Goal: Information Seeking & Learning: Learn about a topic

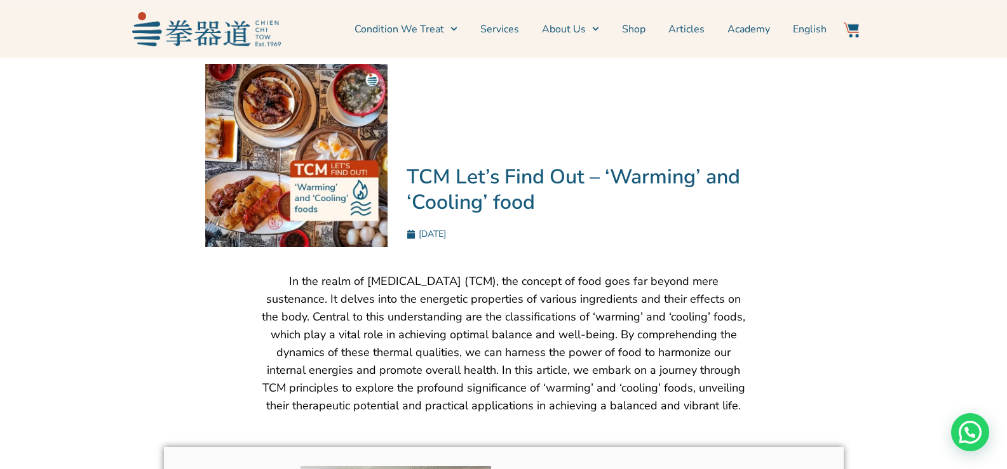
scroll to position [191, 0]
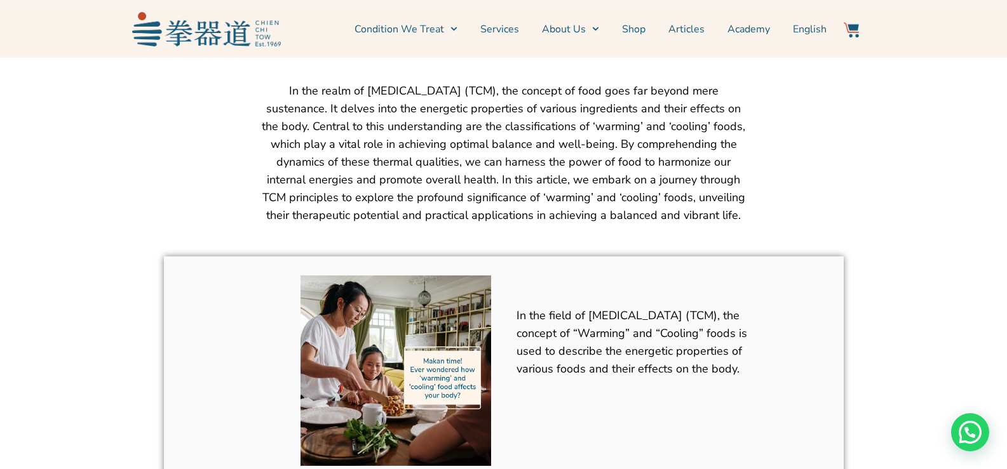
click at [780, 154] on div "In the realm of [MEDICAL_DATA] (TCM), the concept of food goes far beyond mere …" at bounding box center [503, 163] width 667 height 175
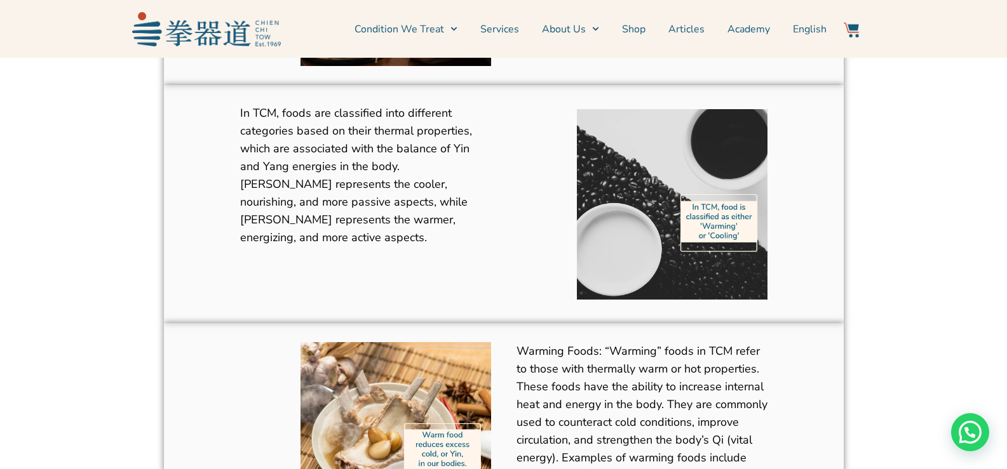
scroll to position [572, 0]
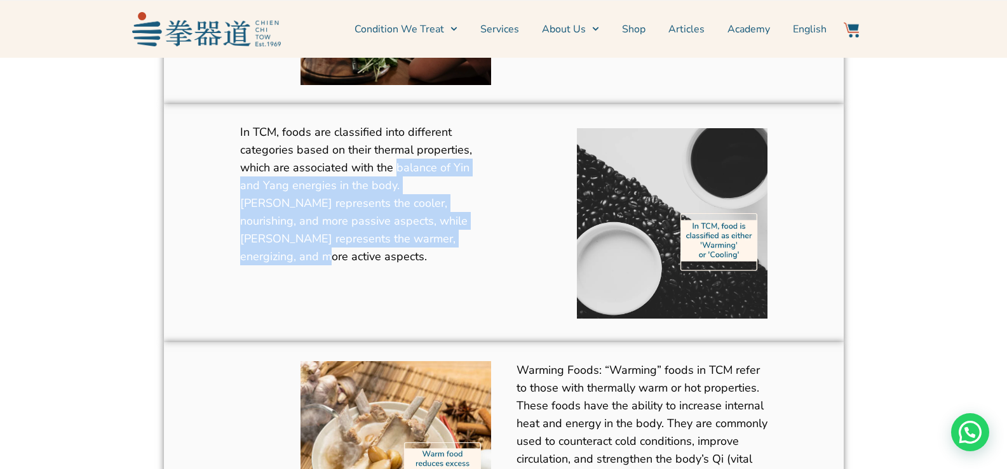
drag, startPoint x: 393, startPoint y: 166, endPoint x: 459, endPoint y: 238, distance: 97.6
click at [459, 238] on p "In TCM, foods are classified into different categories based on their thermal p…" at bounding box center [365, 194] width 251 height 142
copy span "balance of [PERSON_NAME] and [PERSON_NAME] energies in the body. [PERSON_NAME] …"
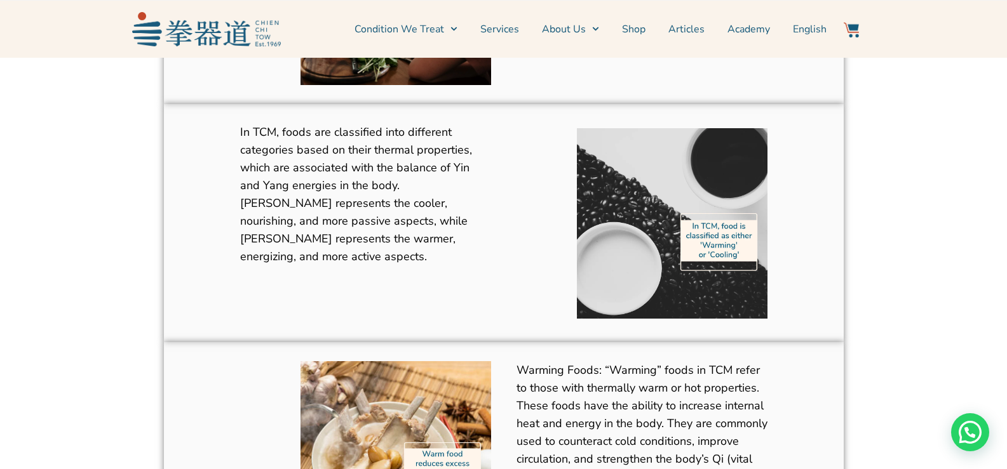
click at [411, 255] on div "In TCM, foods are classified into different categories based on their thermal p…" at bounding box center [365, 223] width 251 height 200
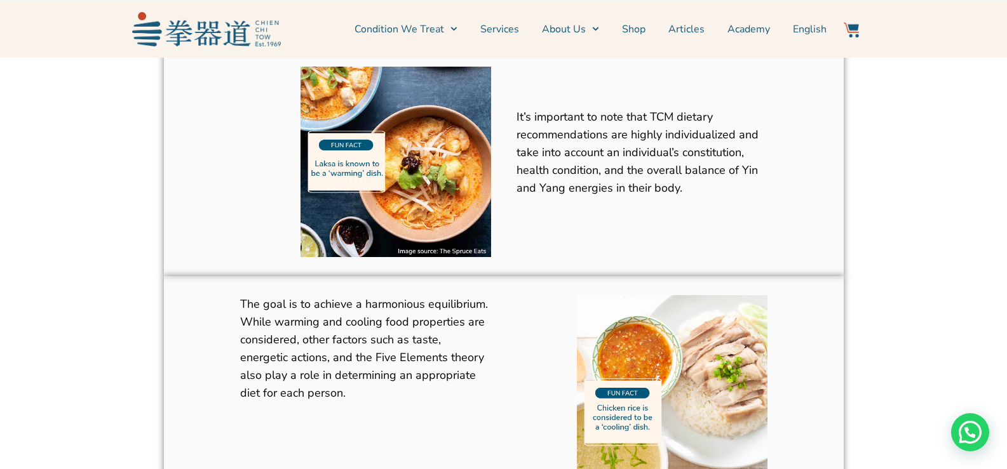
scroll to position [1842, 0]
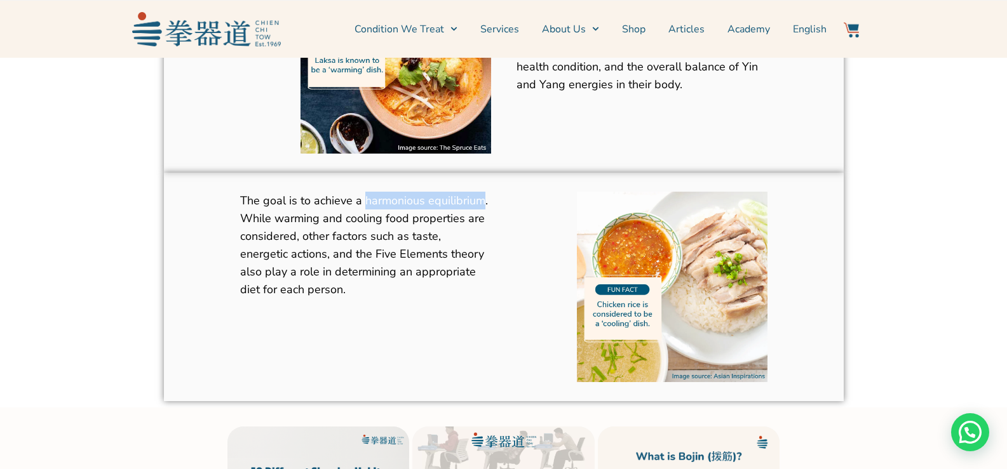
drag, startPoint x: 480, startPoint y: 186, endPoint x: 365, endPoint y: 185, distance: 115.0
click at [365, 193] on span "The goal is to achieve a harmonious equilibrium. While warming and cooling food…" at bounding box center [364, 245] width 248 height 104
copy span "harmonious equilibrium"
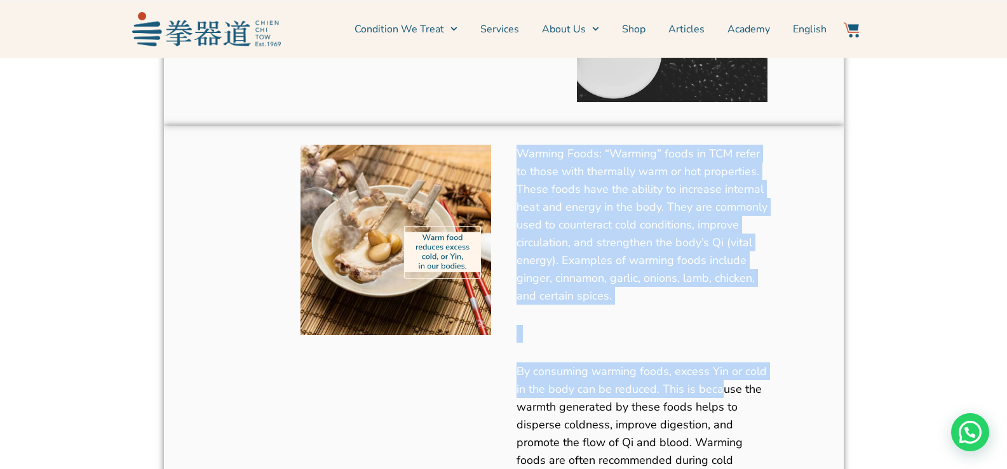
scroll to position [889, 0]
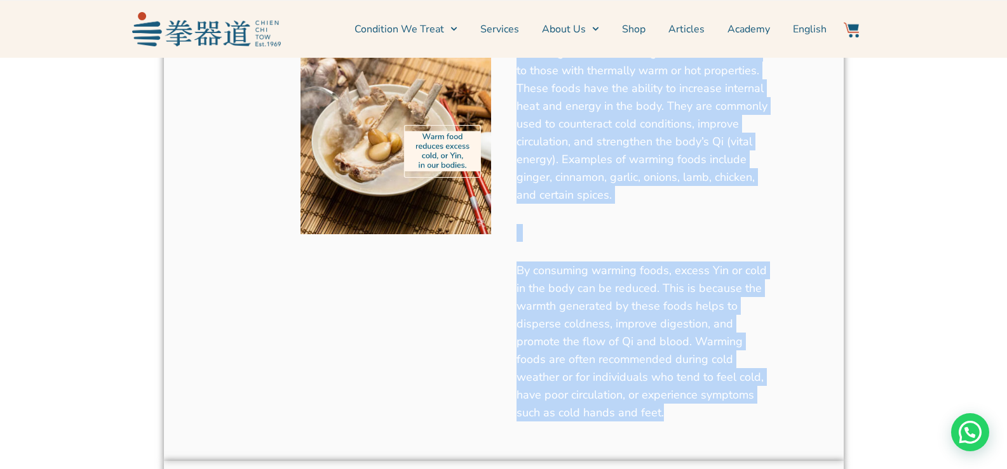
drag, startPoint x: 518, startPoint y: 164, endPoint x: 775, endPoint y: 411, distance: 356.7
click at [775, 411] on div "Warming Foods: “Warming” foods in TCM refer to those with thermally warm or hot…" at bounding box center [503, 243] width 553 height 424
copy div "Warming Foods: “Warming” foods in TCM refer to those with thermally warm or hot…"
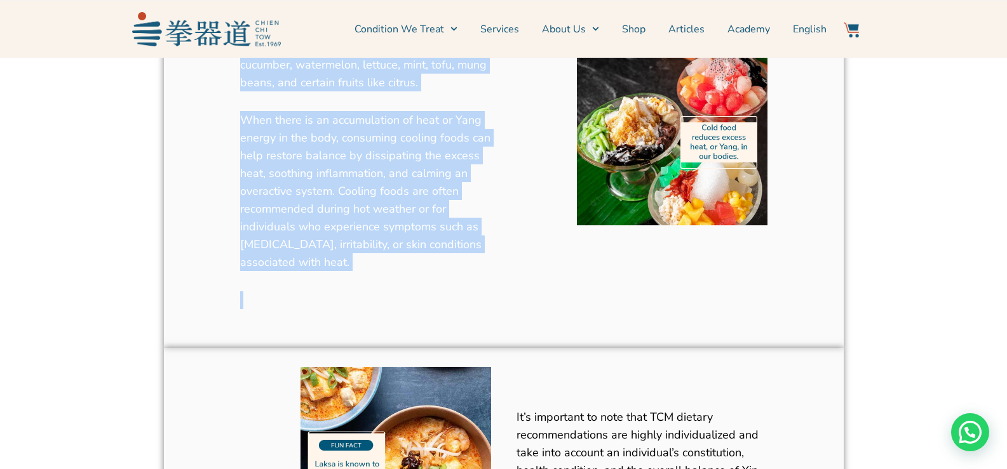
scroll to position [1461, 0]
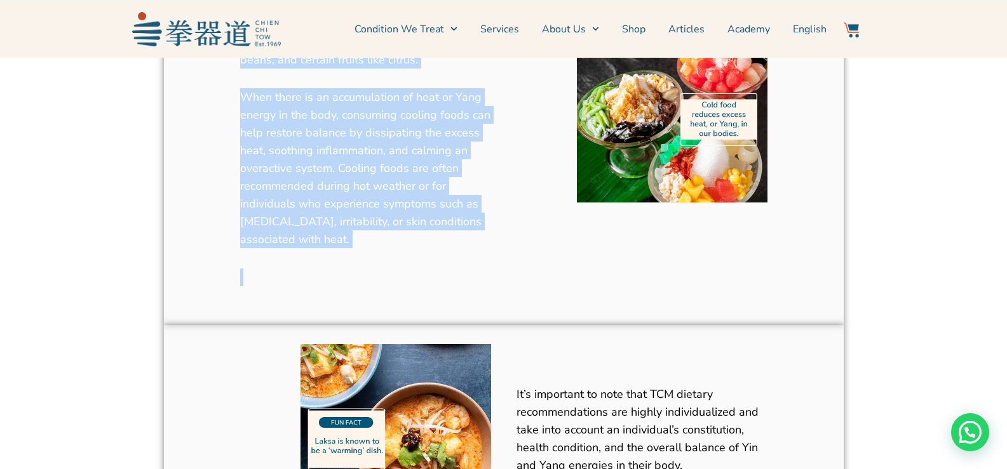
drag, startPoint x: 235, startPoint y: 154, endPoint x: 408, endPoint y: 260, distance: 203.6
click at [408, 260] on div "“Cooling” foods in TCM, on the other hand, possess thermally cool or cold prope…" at bounding box center [366, 107] width 264 height 411
copy div "“Cooling” foods in TCM, on the other hand, possess thermally cool or cold prope…"
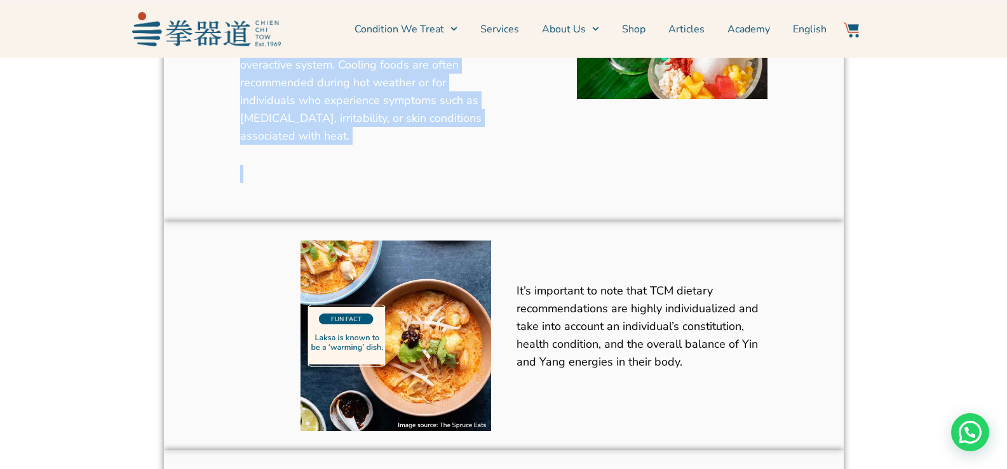
scroll to position [1779, 0]
